Goal: Entertainment & Leisure: Browse casually

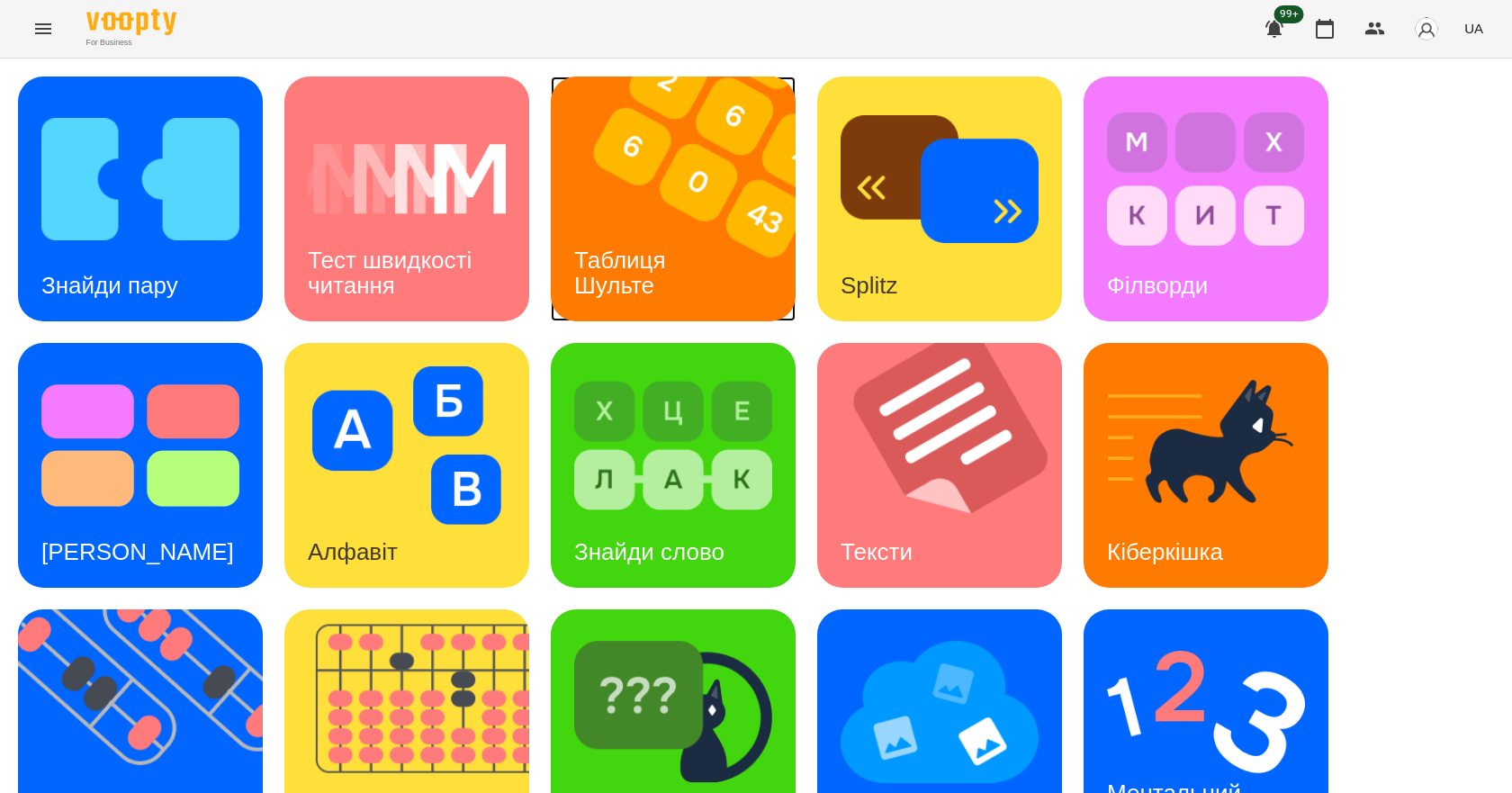
click at [645, 260] on h3 "Таблиця Шульте" at bounding box center [624, 271] width 98 height 51
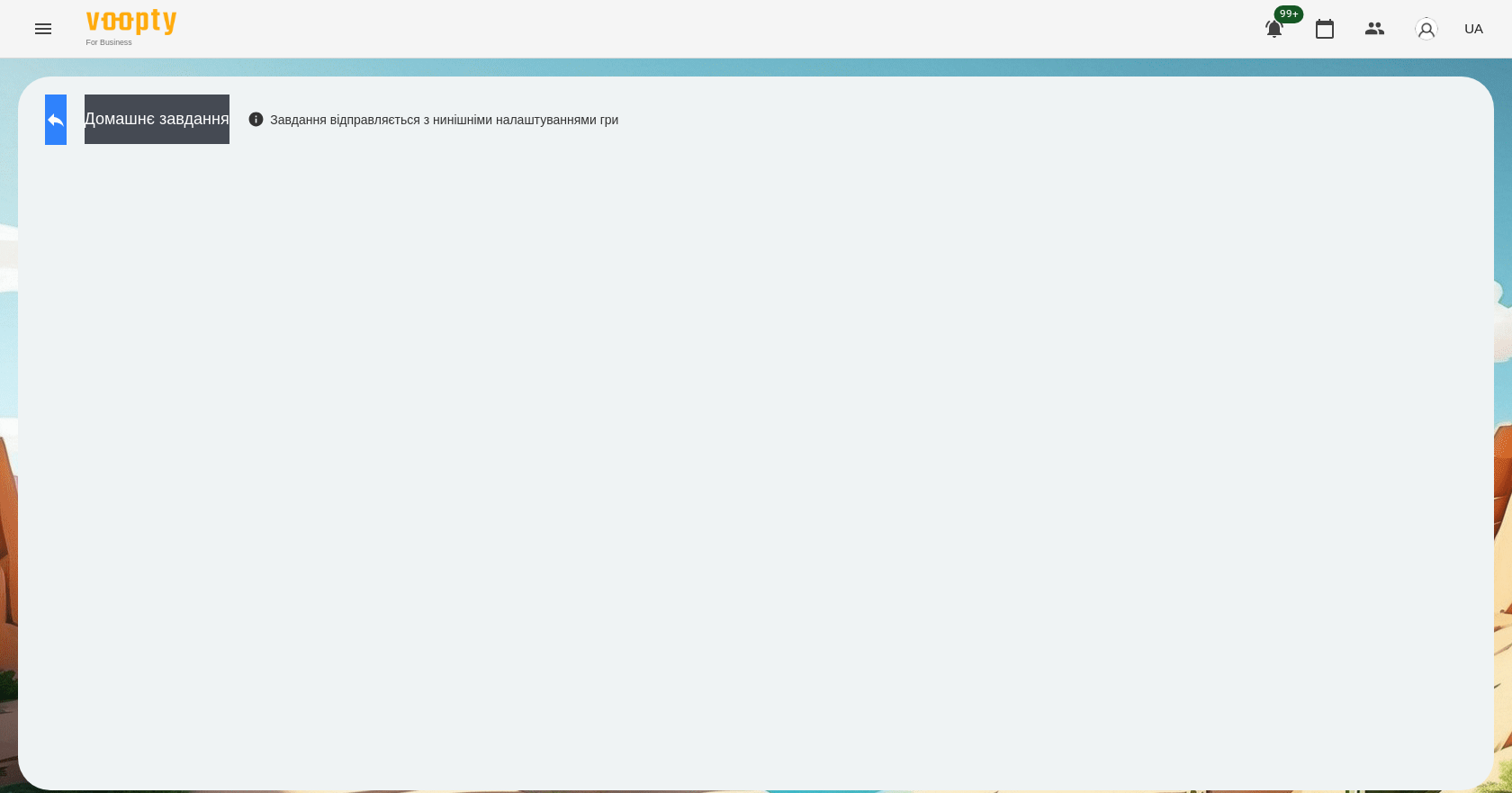
click at [67, 119] on button at bounding box center [56, 120] width 21 height 50
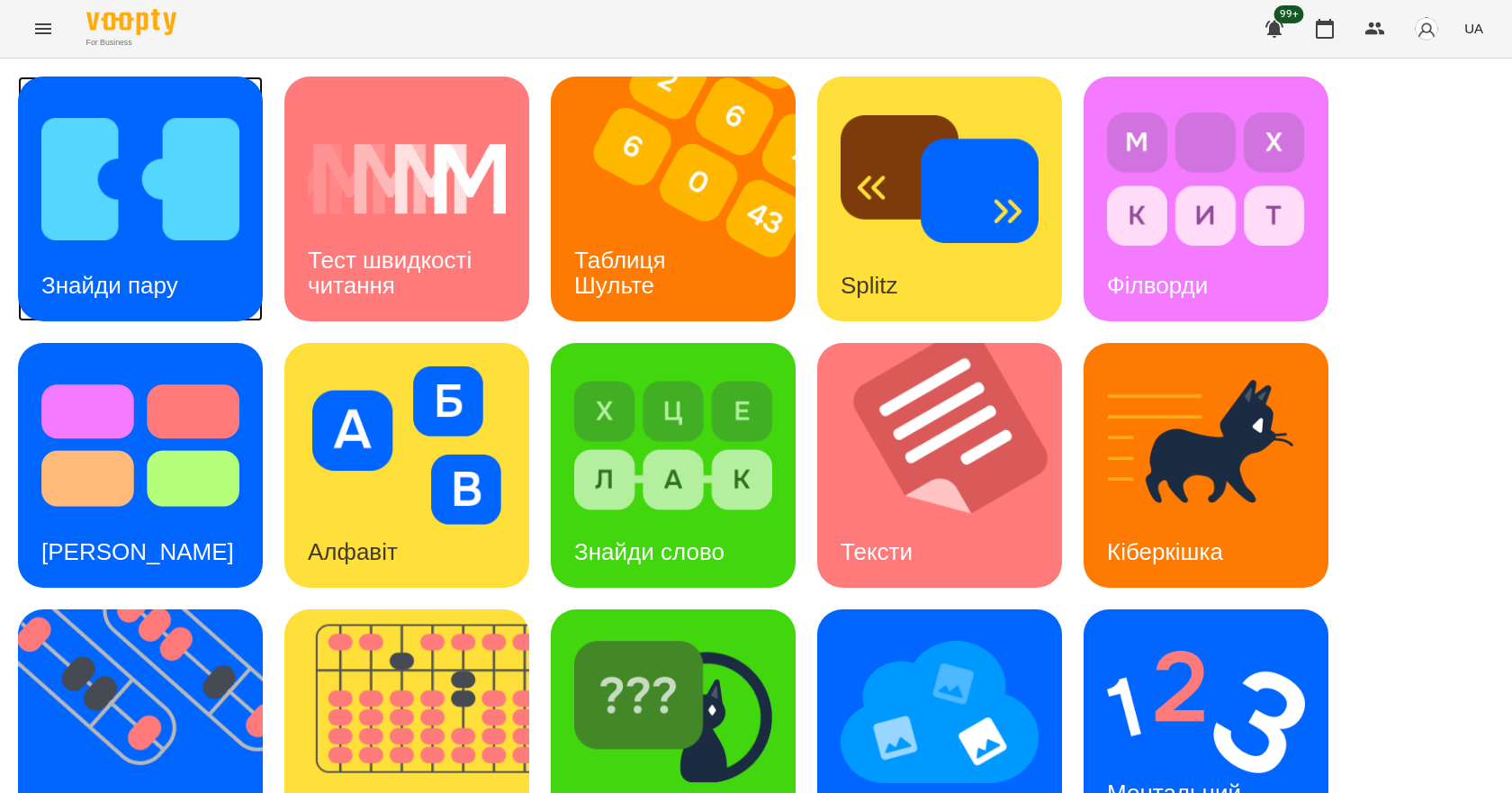
click at [117, 224] on img at bounding box center [141, 179] width 198 height 158
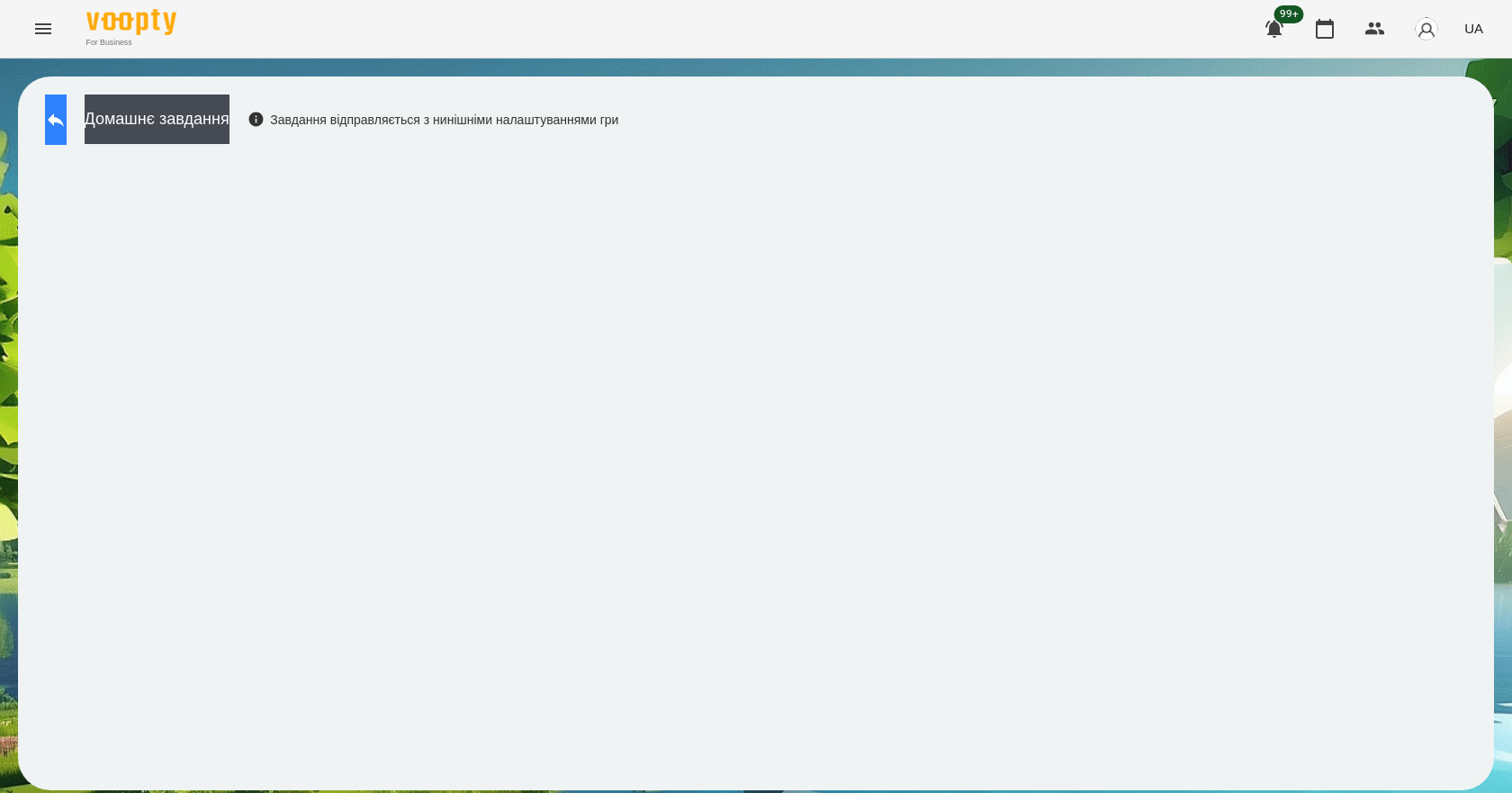
click at [64, 109] on icon at bounding box center [56, 120] width 21 height 21
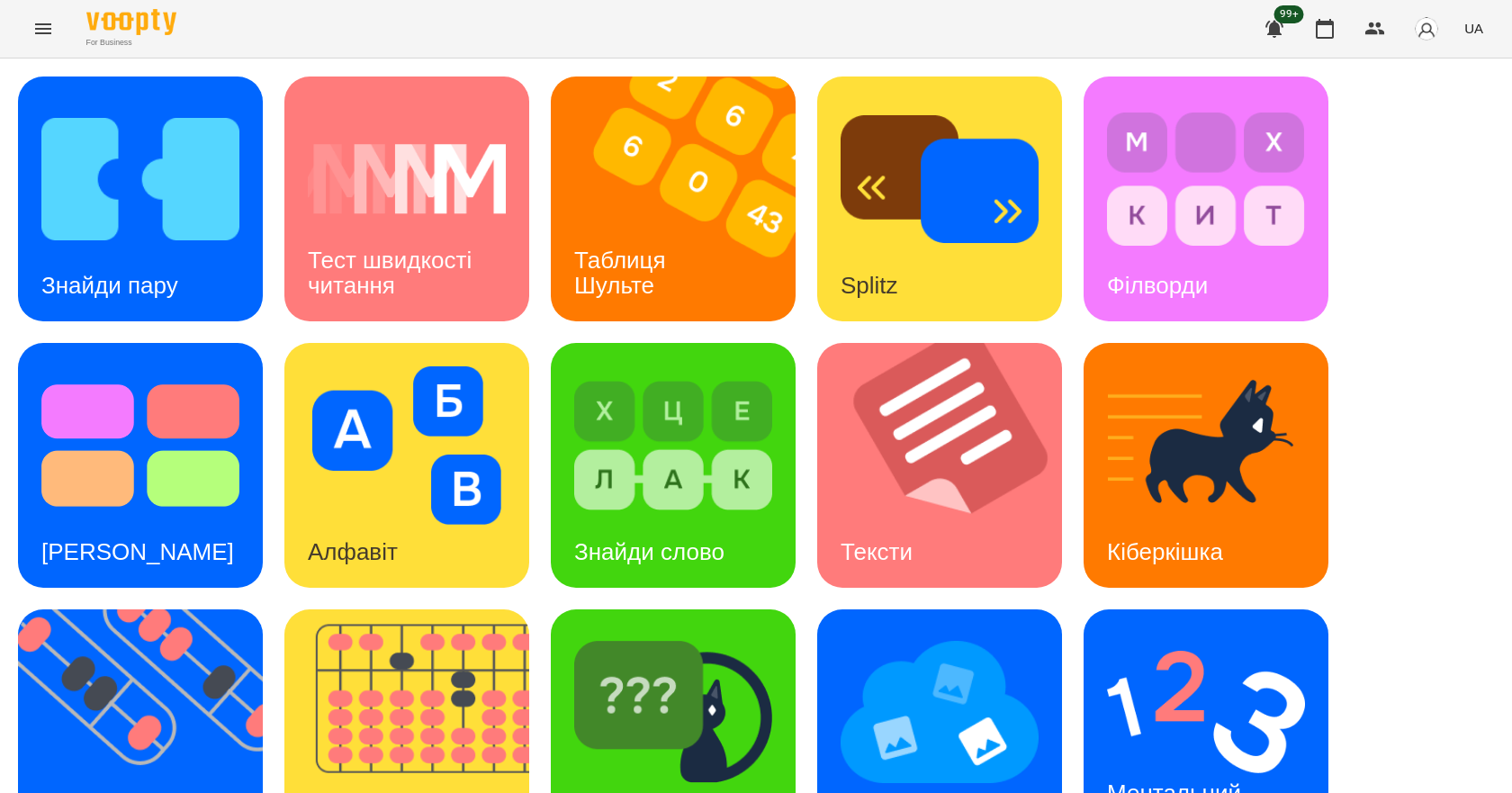
scroll to position [346, 0]
click at [1219, 779] on h3 "Ментальний рахунок" at bounding box center [1178, 804] width 141 height 51
